Goal: Transaction & Acquisition: Subscribe to service/newsletter

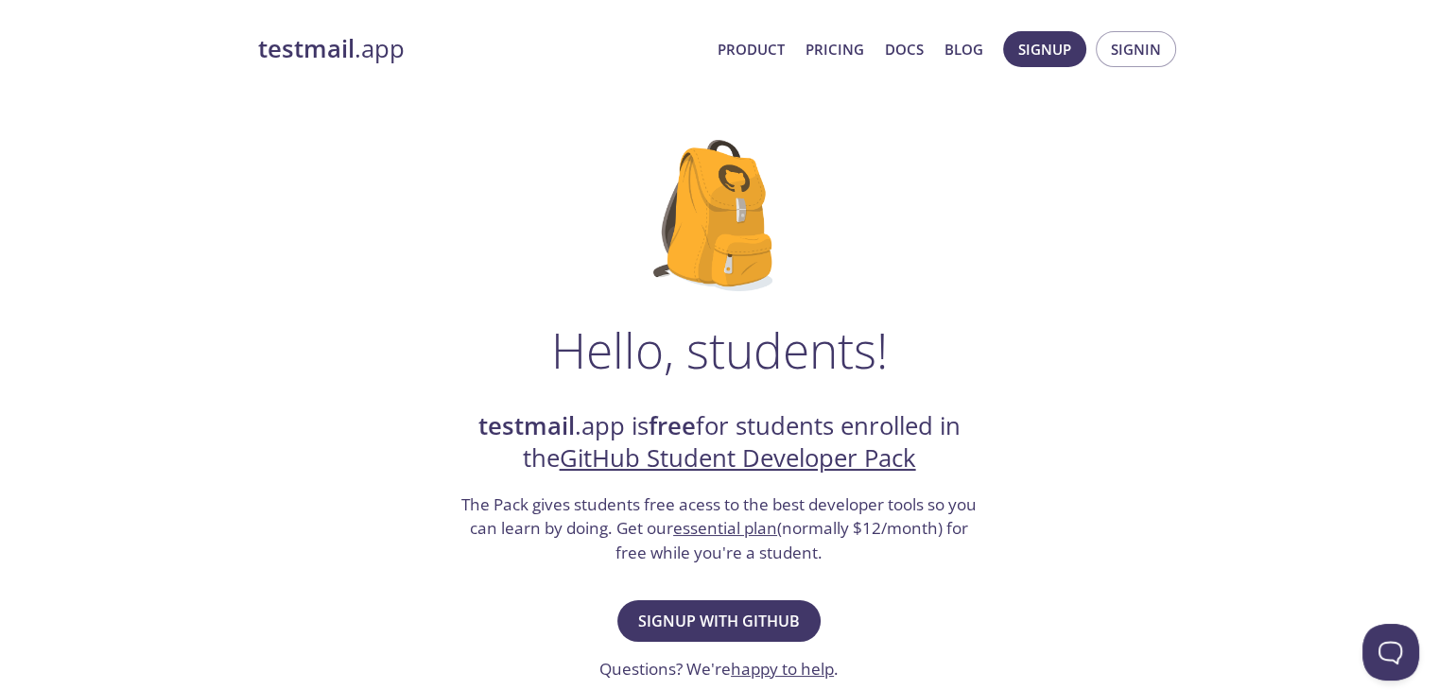
click at [370, 61] on link "testmail .app" at bounding box center [480, 49] width 444 height 32
click at [711, 618] on span "Signup with GitHub" at bounding box center [719, 621] width 162 height 26
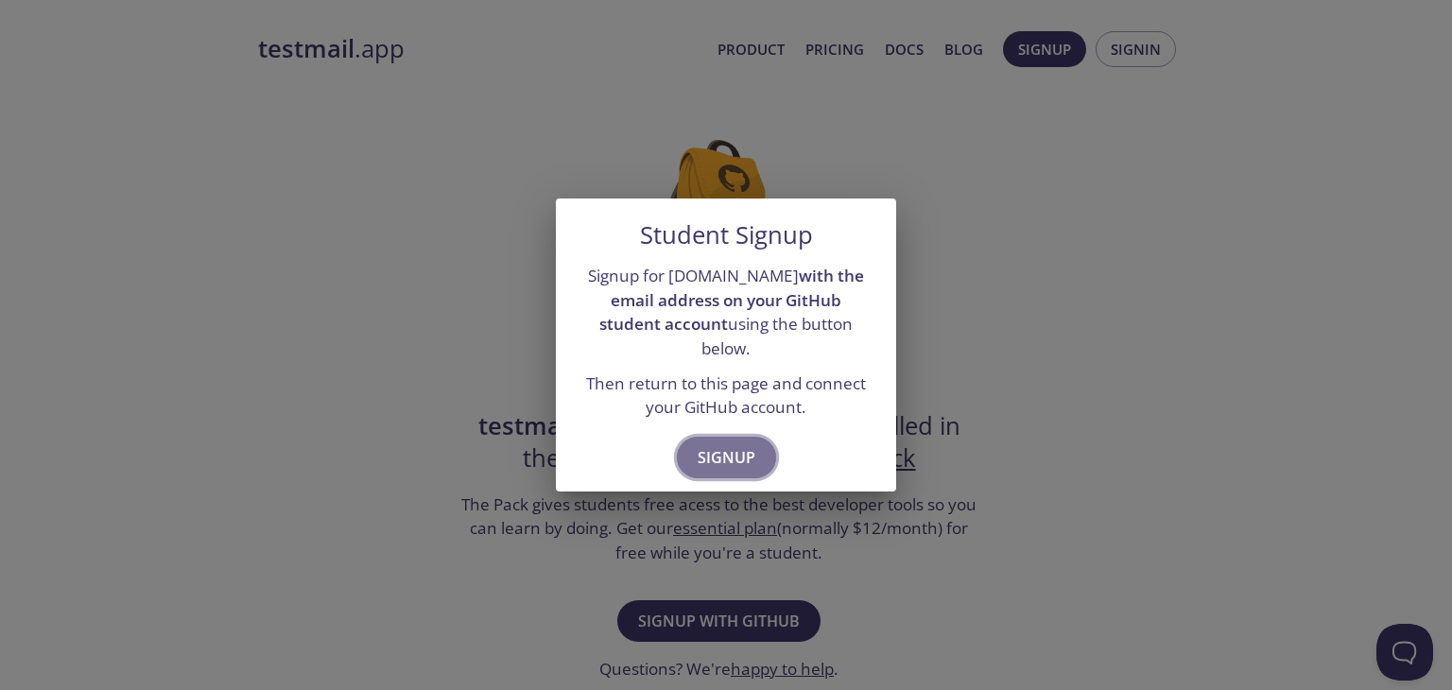
click at [736, 444] on span "Signup" at bounding box center [727, 457] width 58 height 26
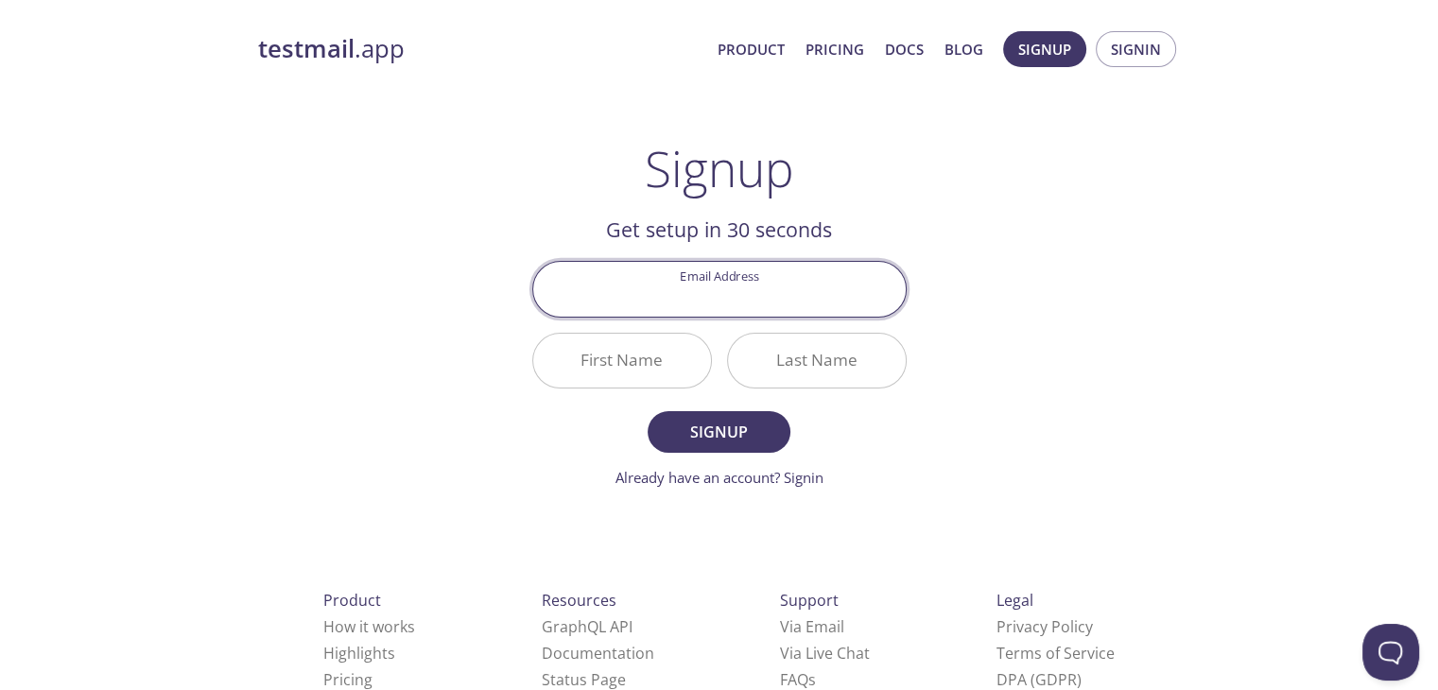
click at [696, 285] on input "Email Address" at bounding box center [719, 289] width 372 height 54
type input "[EMAIL_ADDRESS][DOMAIN_NAME]"
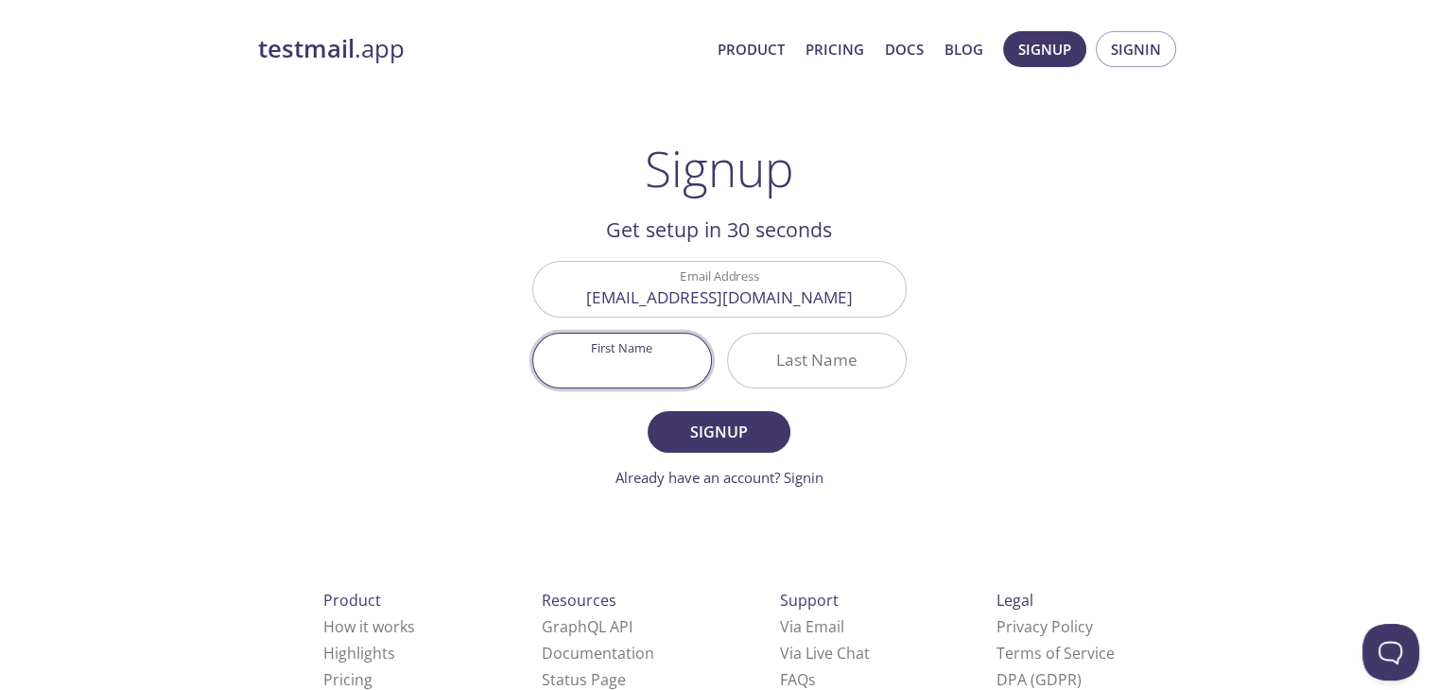
click at [677, 349] on input "First Name" at bounding box center [622, 361] width 178 height 54
type input "Jai"
click at [803, 342] on input "Last Name" at bounding box center [817, 361] width 178 height 54
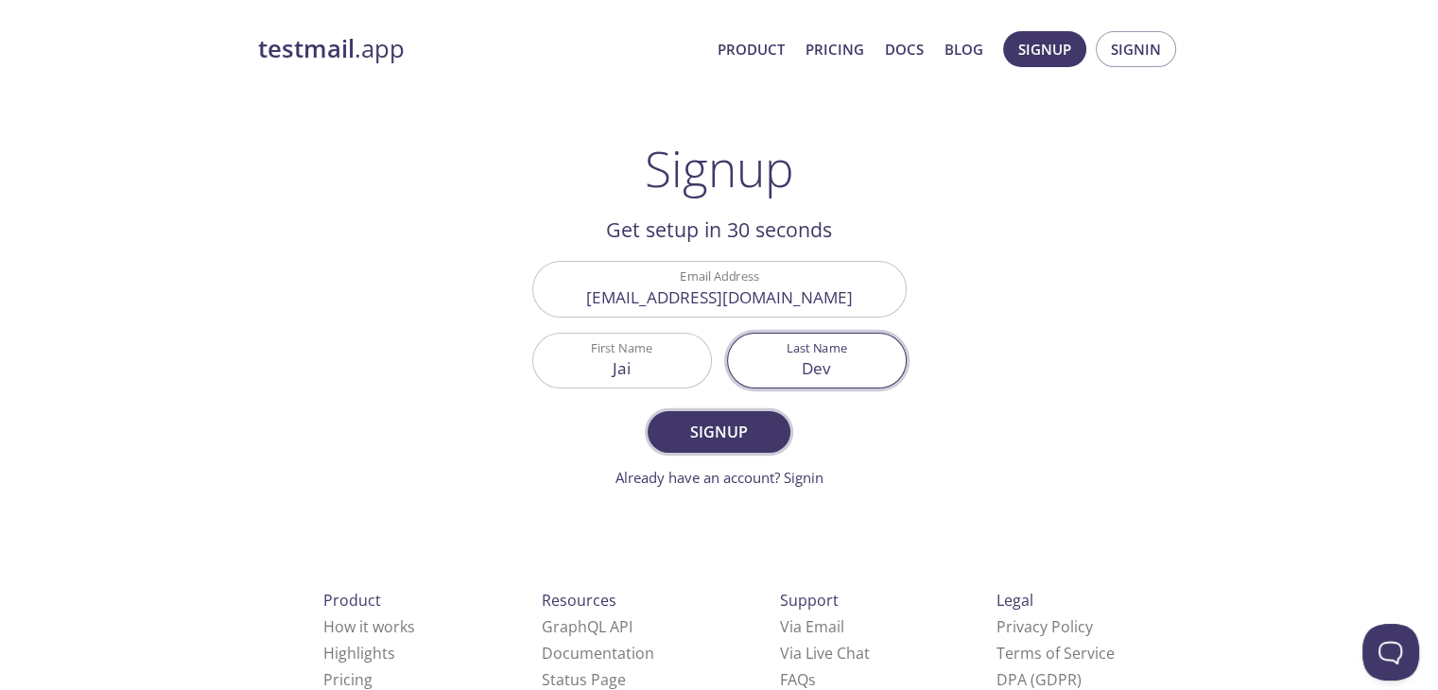
type input "Dev"
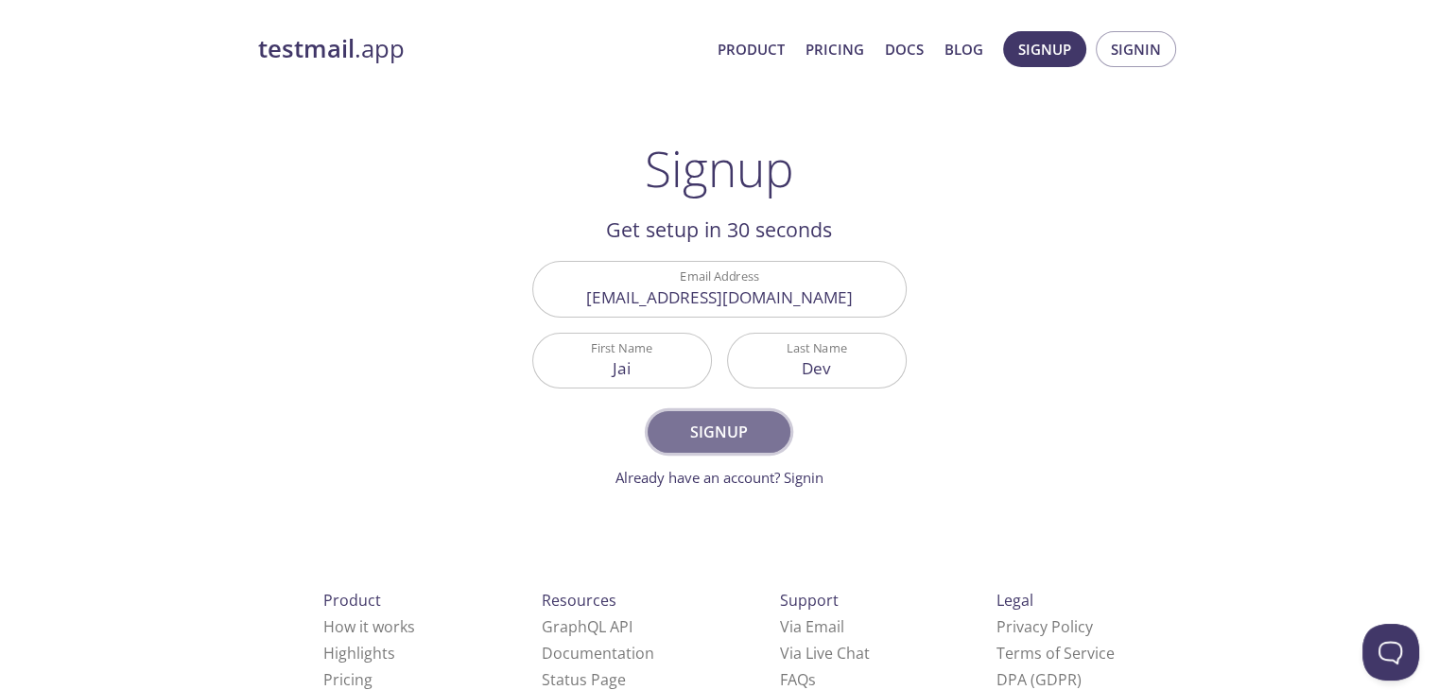
click at [743, 413] on button "Signup" at bounding box center [719, 432] width 142 height 42
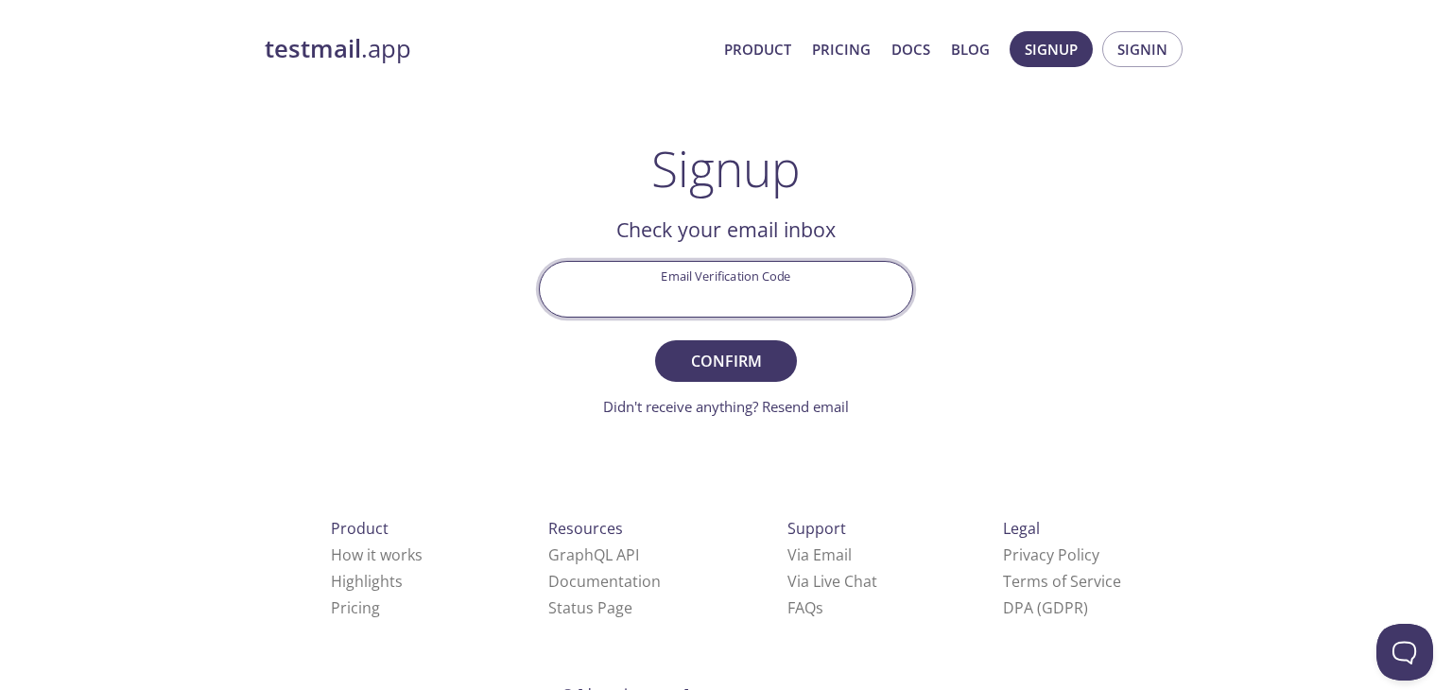
click at [716, 286] on input "Email Verification Code" at bounding box center [726, 289] width 372 height 54
paste input "WEXAWZV"
type input "WEXAWZV"
click at [733, 348] on span "Confirm" at bounding box center [726, 361] width 100 height 26
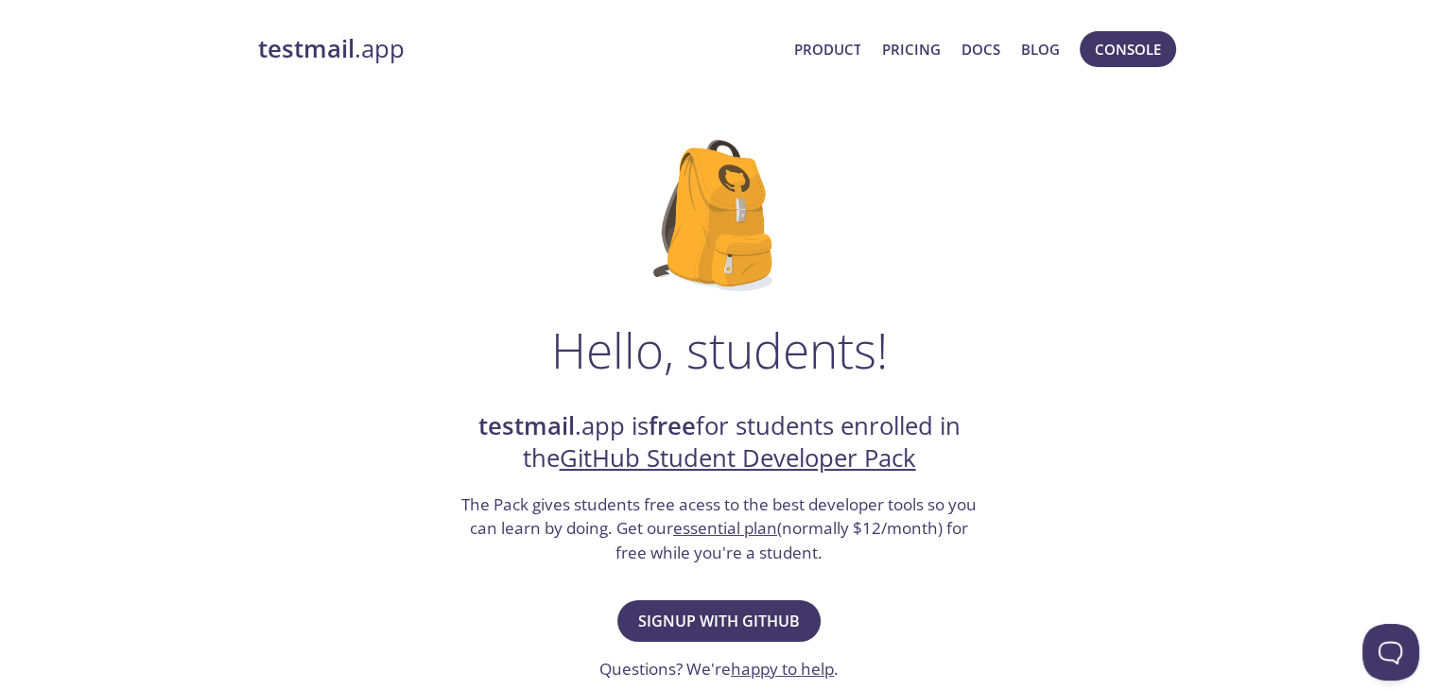
scroll to position [34, 0]
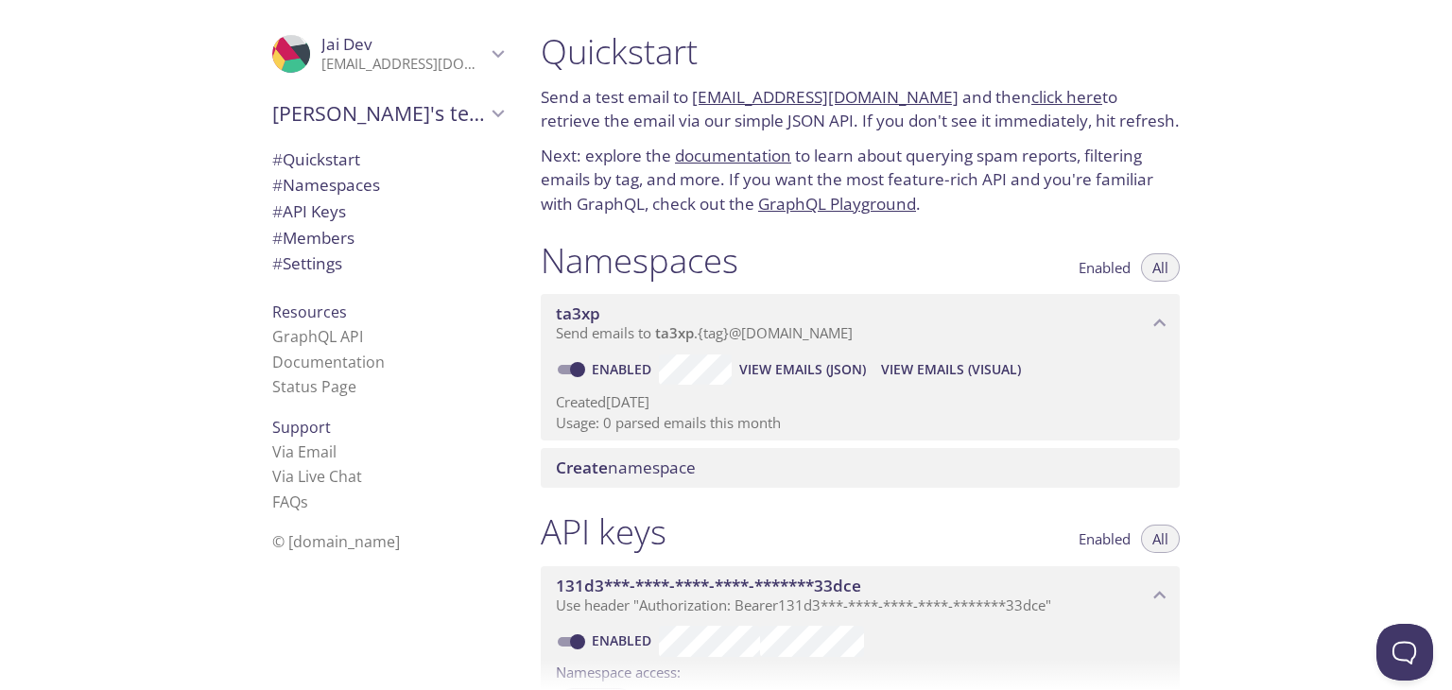
click at [824, 91] on link "ta3xp.test@inbox.testmail.app" at bounding box center [825, 97] width 267 height 22
click at [790, 97] on link "ta3xp.test@inbox.testmail.app" at bounding box center [825, 97] width 267 height 22
click at [1280, 459] on div "Quickstart Send a test email to ta3xp.test@inbox.testmail.app and then click he…" at bounding box center [989, 345] width 926 height 690
